Goal: Transaction & Acquisition: Subscribe to service/newsletter

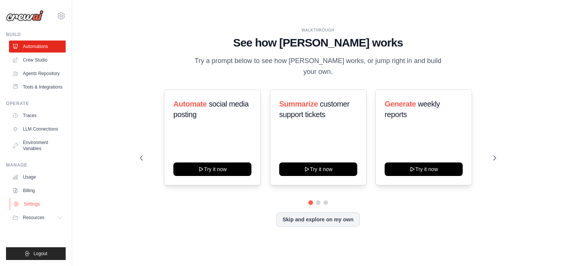
click at [38, 205] on link "Settings" at bounding box center [38, 204] width 57 height 12
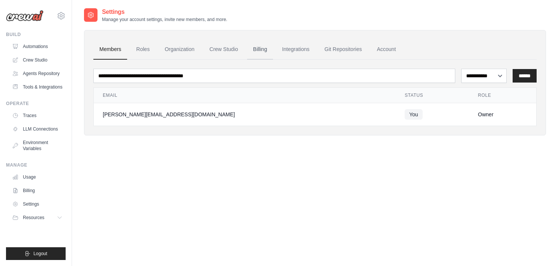
click at [260, 49] on link "Billing" at bounding box center [260, 49] width 26 height 20
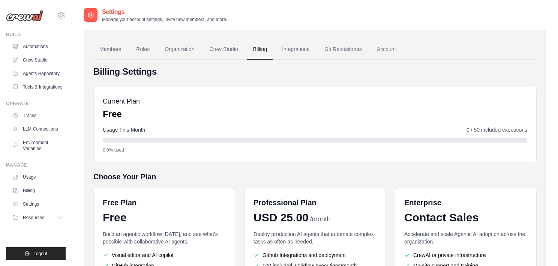
click at [387, 104] on div "Current Plan Free" at bounding box center [315, 108] width 425 height 24
click at [41, 70] on link "Agents Repository" at bounding box center [38, 74] width 57 height 12
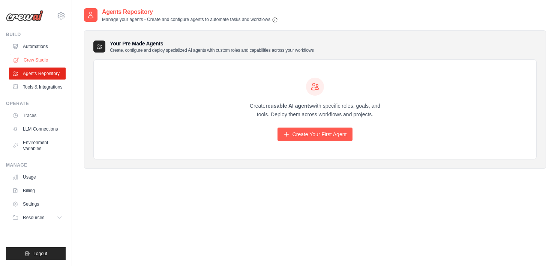
click at [42, 63] on link "Crew Studio" at bounding box center [38, 60] width 57 height 12
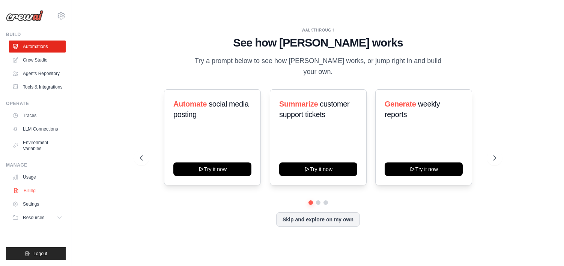
click at [33, 188] on link "Billing" at bounding box center [38, 191] width 57 height 12
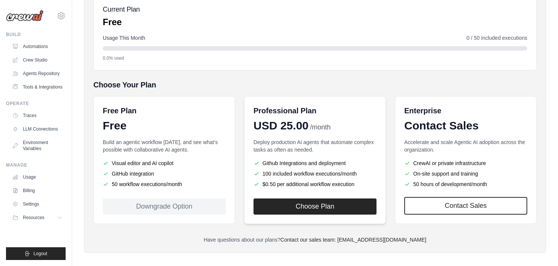
scroll to position [78, 0]
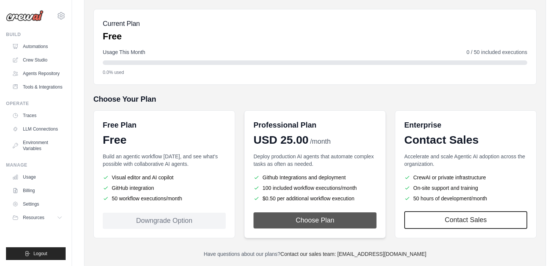
click at [324, 221] on button "Choose Plan" at bounding box center [315, 220] width 123 height 16
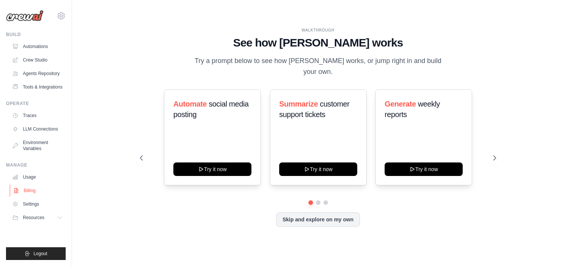
click at [31, 196] on link "Billing" at bounding box center [38, 191] width 57 height 12
click at [32, 192] on link "Billing" at bounding box center [38, 191] width 57 height 12
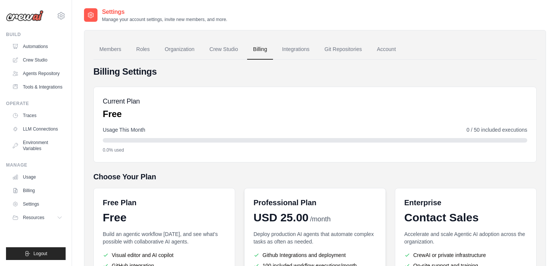
scroll to position [81, 0]
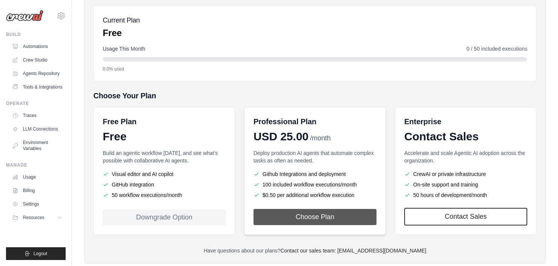
click at [317, 217] on button "Choose Plan" at bounding box center [315, 217] width 123 height 16
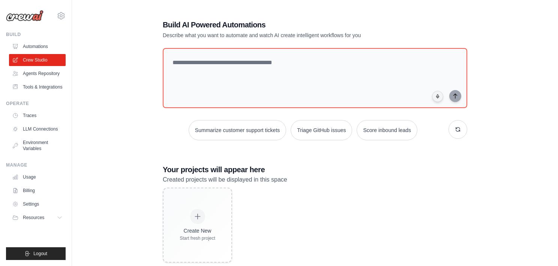
scroll to position [16, 0]
